Goal: Ask a question

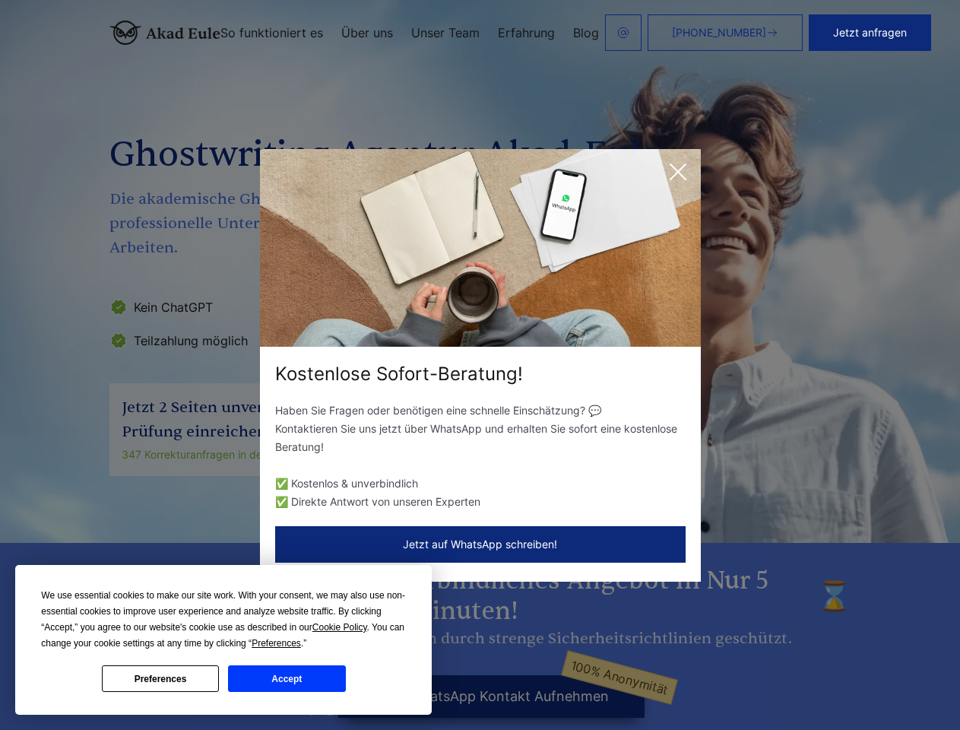
click at [480, 365] on div "Kostenlose Sofort-Beratung!" at bounding box center [480, 374] width 441 height 24
click at [342, 627] on span "Cookie Policy" at bounding box center [339, 627] width 55 height 11
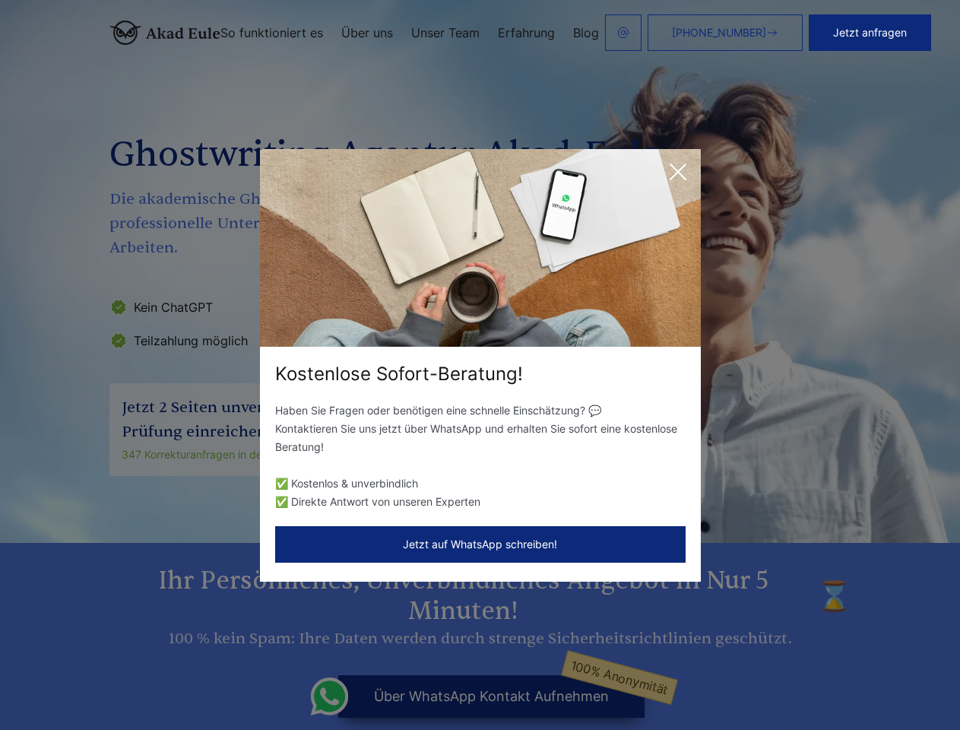
click at [293, 643] on div "Kostenlose Sofort-Beratung! Haben Sie Fragen oder benötigen eine schnelle Einsc…" at bounding box center [480, 365] width 960 height 730
click at [160, 678] on div "Kostenlose Sofort-Beratung! Haben Sie Fragen oder benötigen eine schnelle Einsc…" at bounding box center [480, 365] width 960 height 730
click at [287, 678] on div "Kostenlose Sofort-Beratung! Haben Sie Fragen oder benötigen eine schnelle Einsc…" at bounding box center [480, 365] width 960 height 730
click at [880, 33] on button "Jetzt anfragen" at bounding box center [870, 32] width 122 height 36
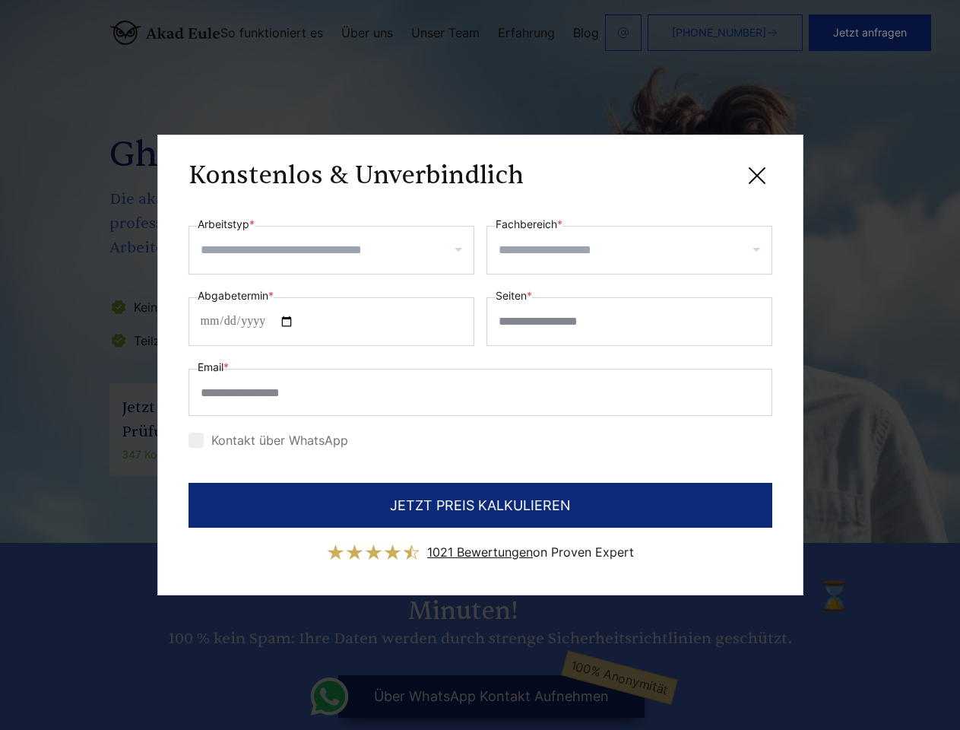
click at [678, 172] on div "Konstenlos & Unverbindlich" at bounding box center [481, 175] width 584 height 19
click at [480, 544] on span "1021 Bewertungen" at bounding box center [480, 551] width 106 height 15
